Goal: Task Accomplishment & Management: Manage account settings

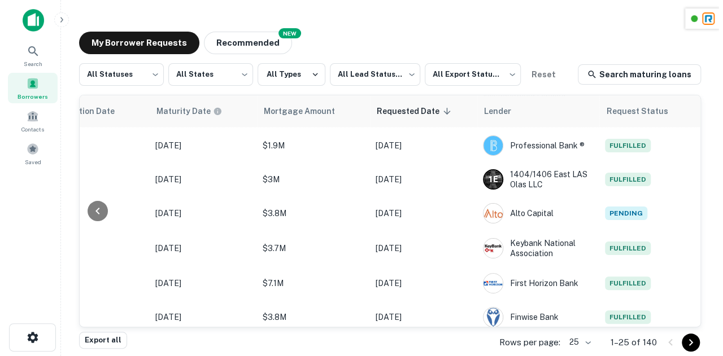
scroll to position [772, 601]
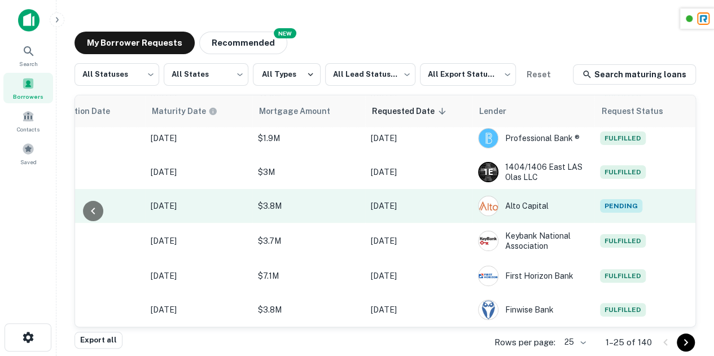
click at [625, 203] on span "Pending" at bounding box center [621, 206] width 42 height 14
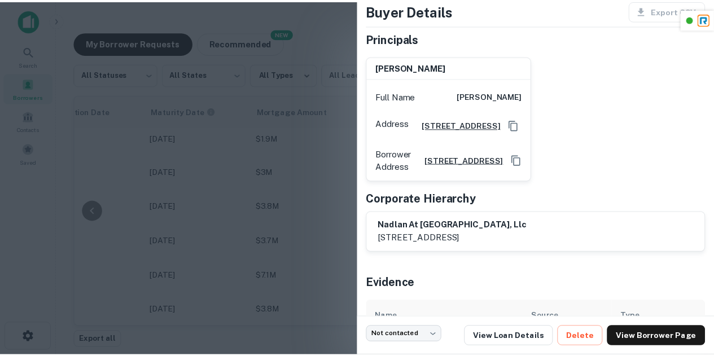
scroll to position [159, 0]
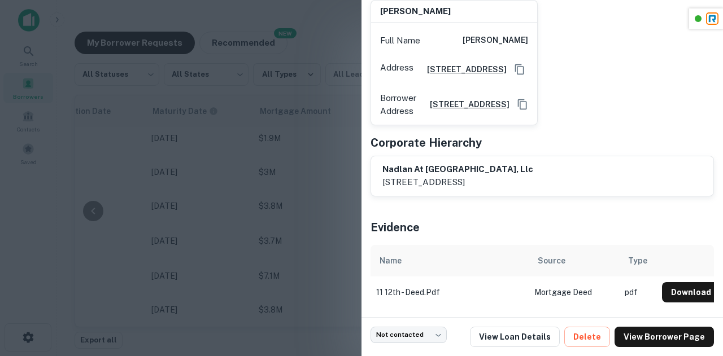
click at [285, 188] on div at bounding box center [361, 178] width 723 height 356
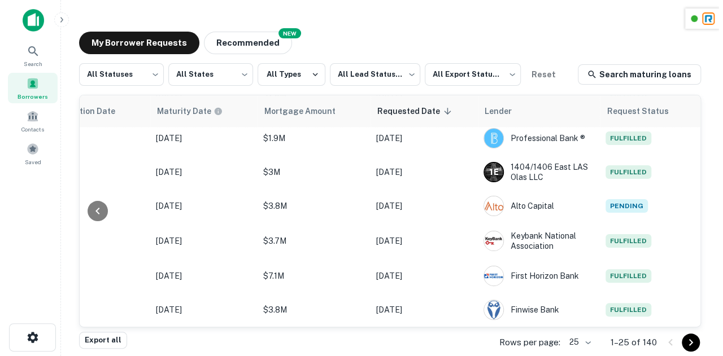
scroll to position [772, 592]
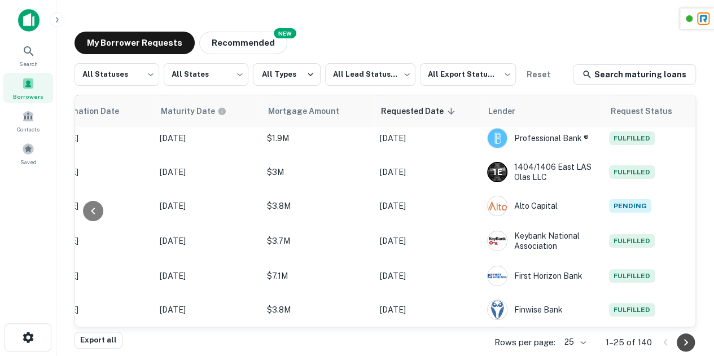
click at [689, 340] on icon "Go to next page" at bounding box center [686, 343] width 14 height 14
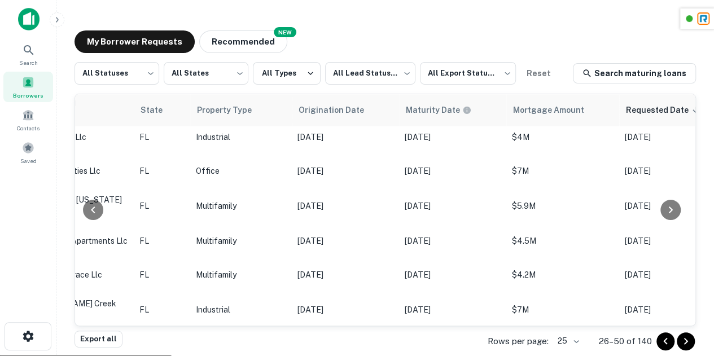
scroll to position [699, 601]
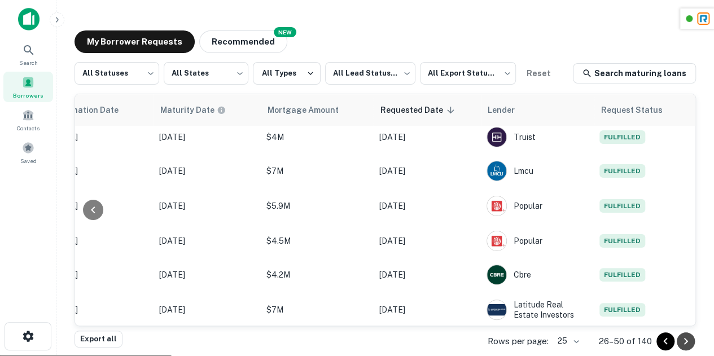
click at [684, 342] on icon "Go to next page" at bounding box center [686, 342] width 14 height 14
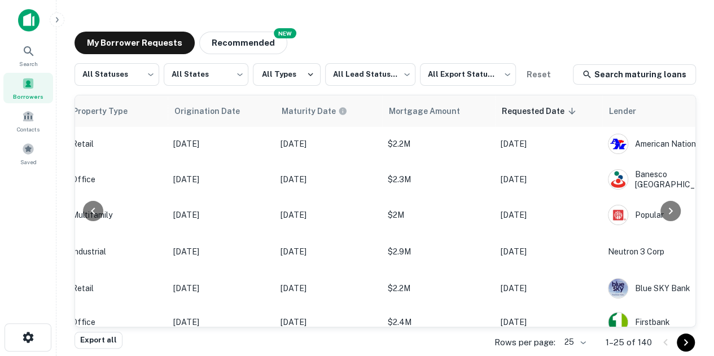
scroll to position [0, 601]
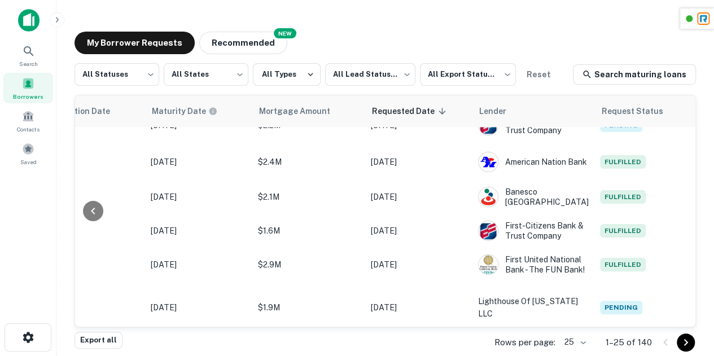
click at [684, 340] on icon "Go to next page" at bounding box center [686, 343] width 14 height 14
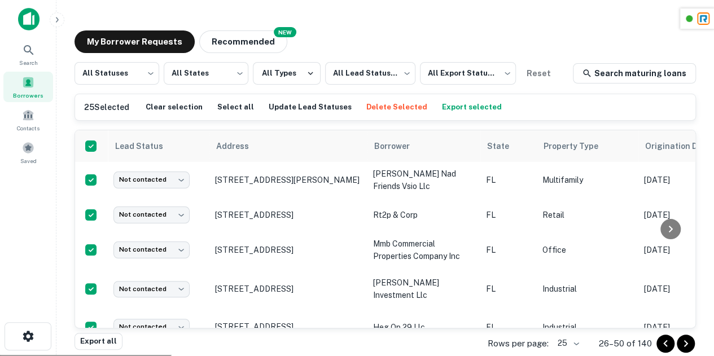
click at [449, 108] on button "Export selected" at bounding box center [471, 107] width 65 height 17
